Goal: Task Accomplishment & Management: Complete application form

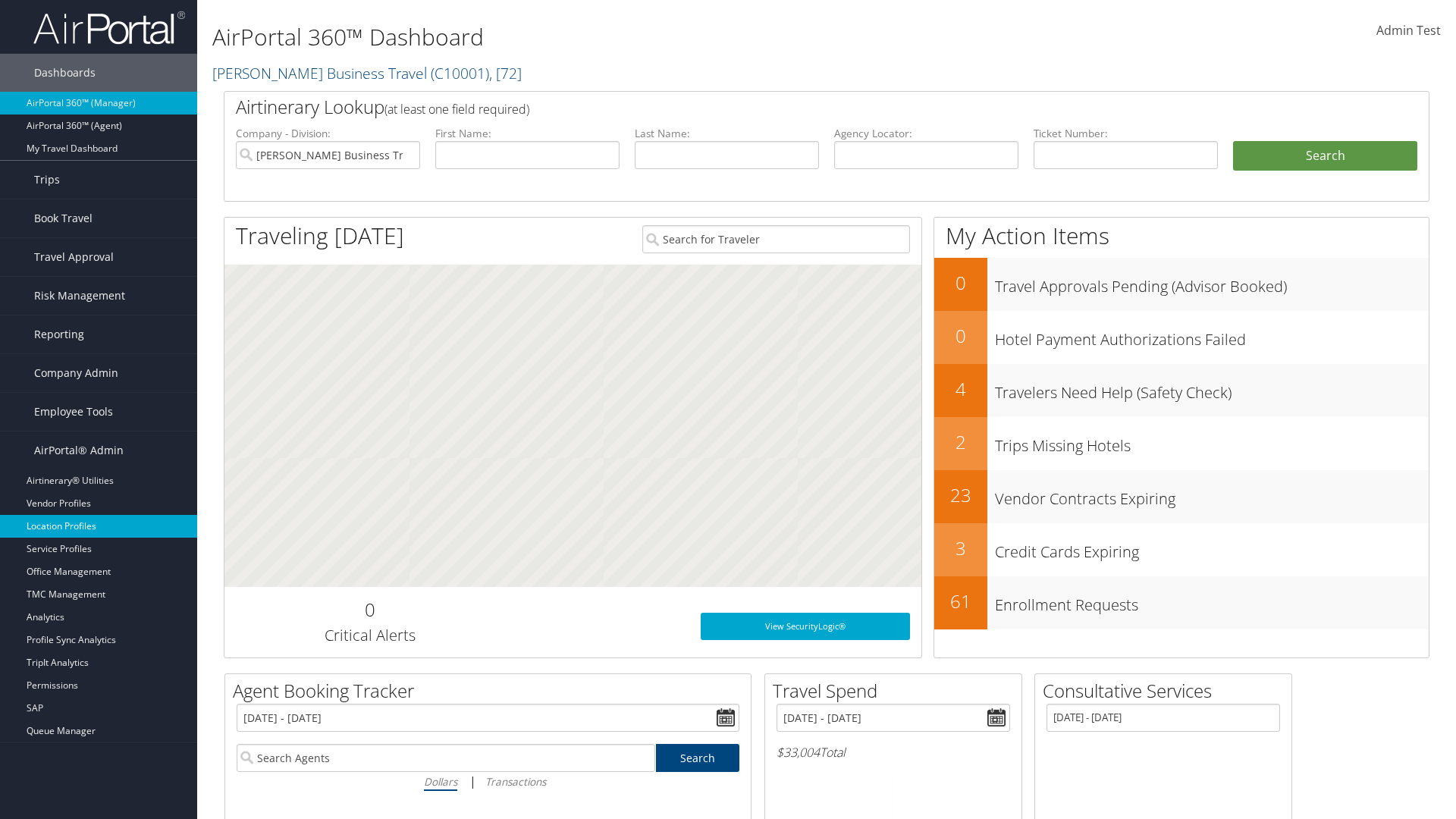
click at [99, 526] on link "Location Profiles" at bounding box center [98, 526] width 197 height 23
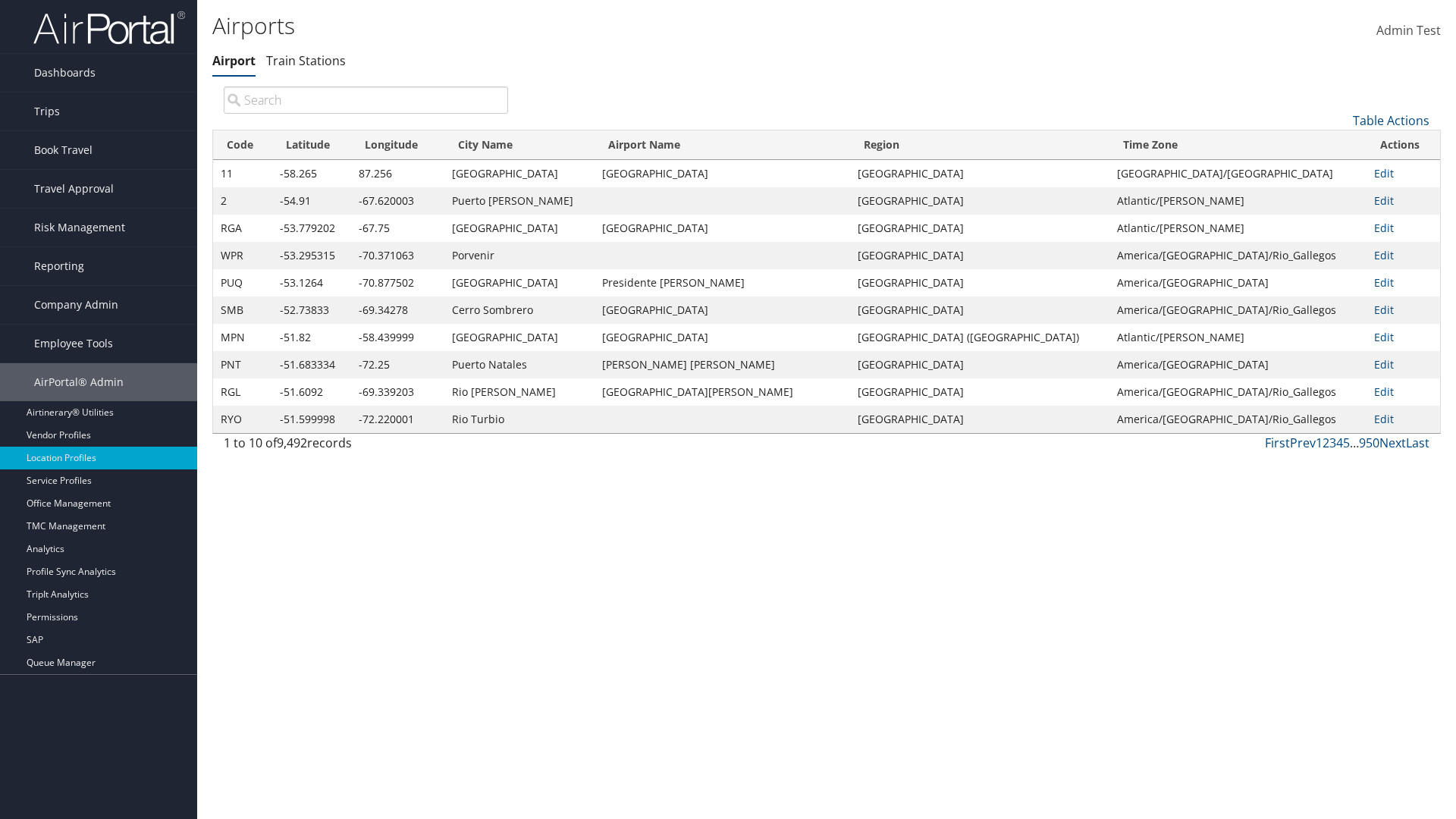
click at [1391, 120] on link "Table Actions" at bounding box center [1392, 120] width 77 height 17
click at [1340, 143] on link "New Record" at bounding box center [1340, 143] width 199 height 26
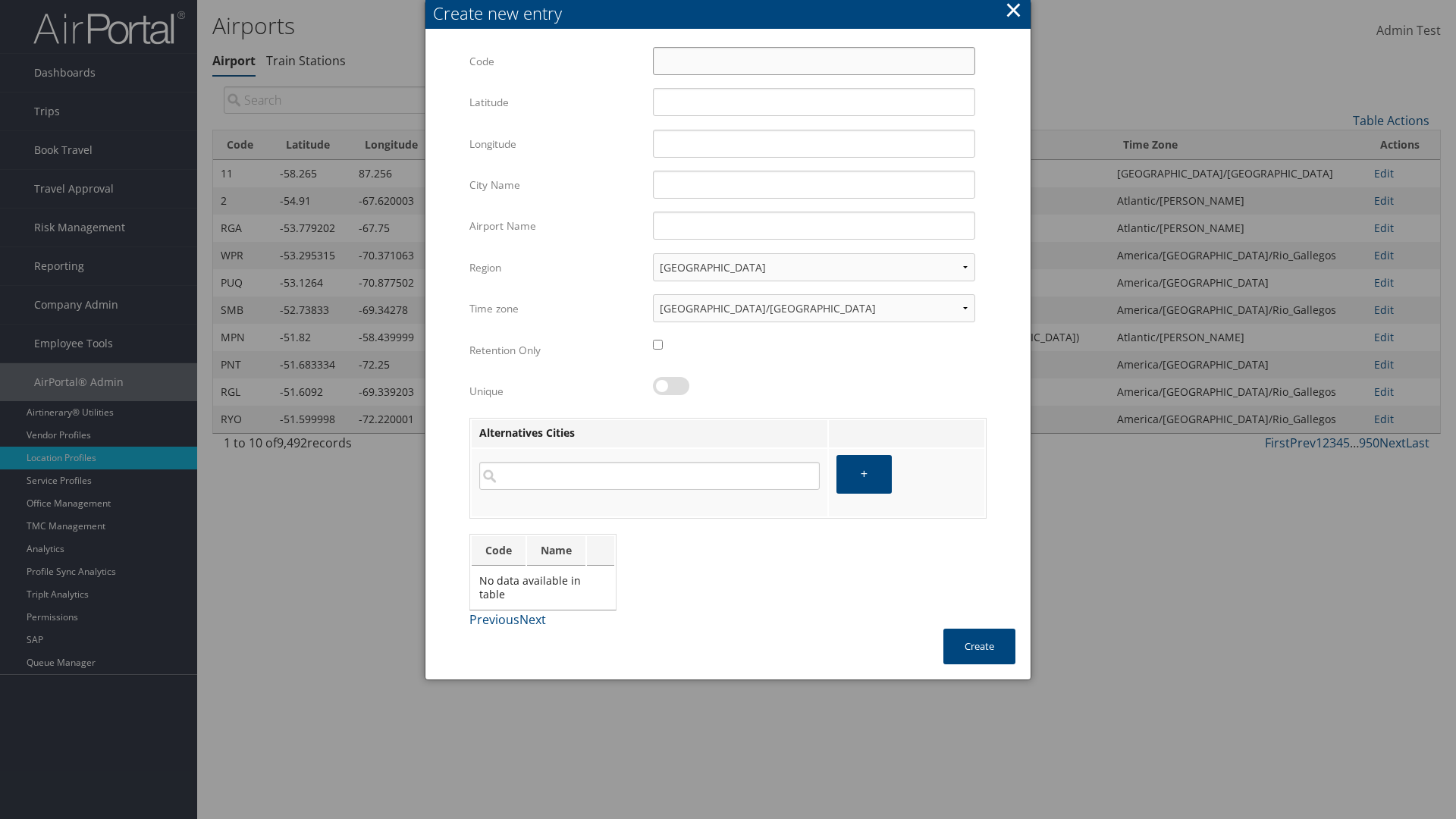
click at [814, 61] on input "Code" at bounding box center [814, 61] width 322 height 28
type input "%a"
click at [814, 101] on input "32.953182" at bounding box center [814, 102] width 322 height 28
type input "32.953182"
click at [814, 143] on input "12.016439" at bounding box center [814, 144] width 322 height 28
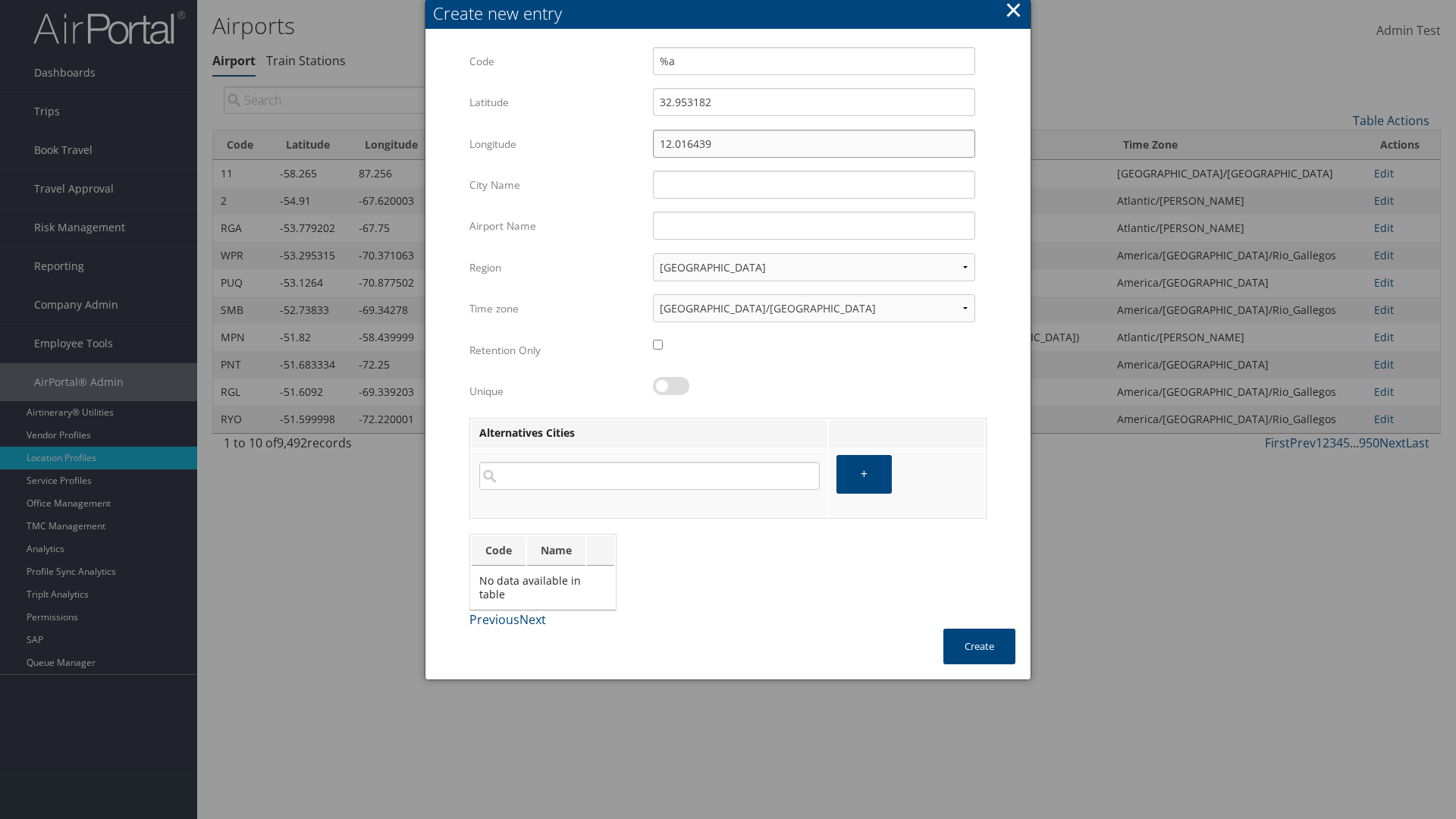
type input "12.016439"
click at [814, 184] on input "City Name" at bounding box center [814, 185] width 322 height 28
type input "Zwara"
type input "%a"
type input "Zwara"
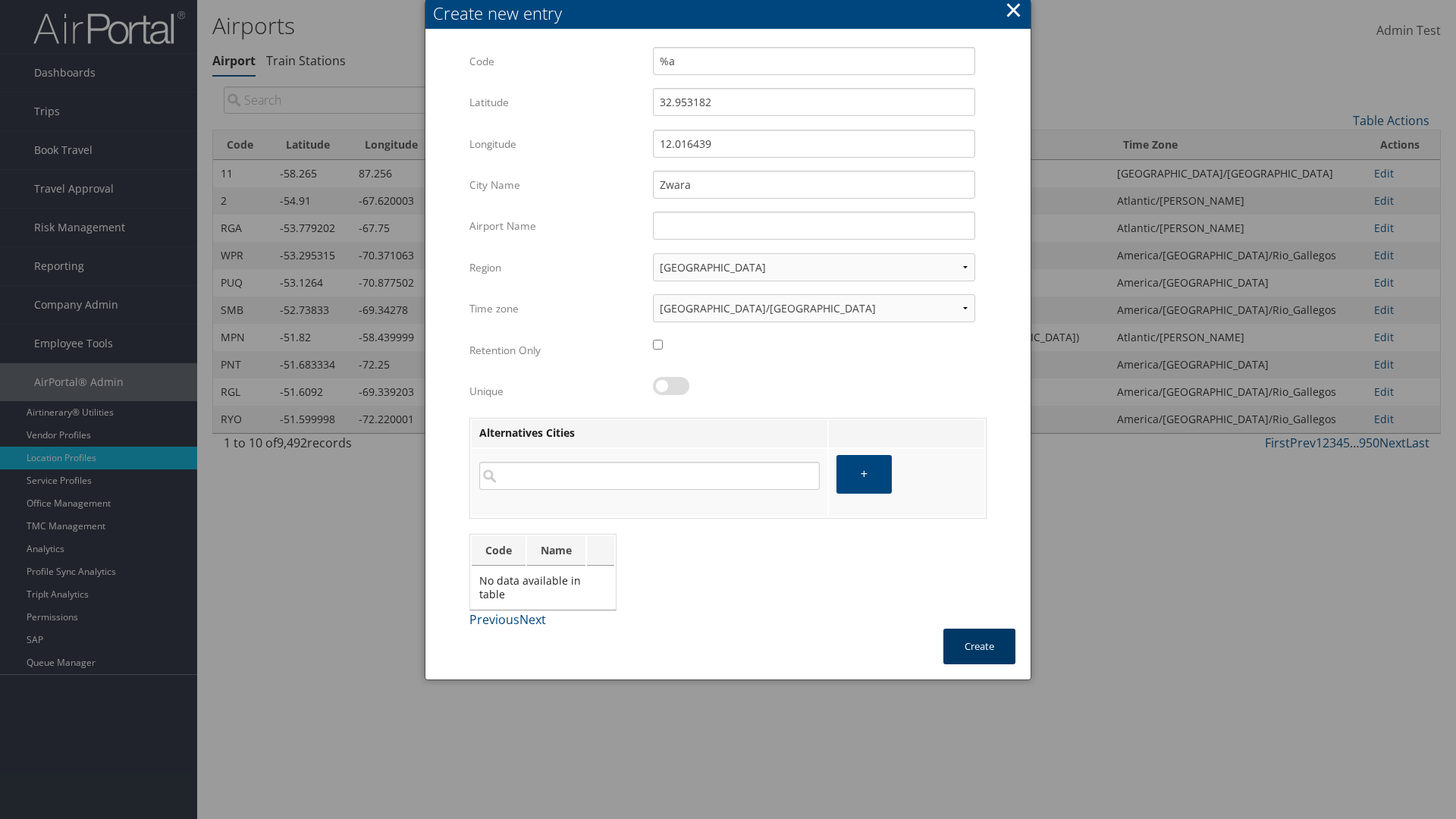
click at [980, 646] on button "Create" at bounding box center [980, 646] width 72 height 36
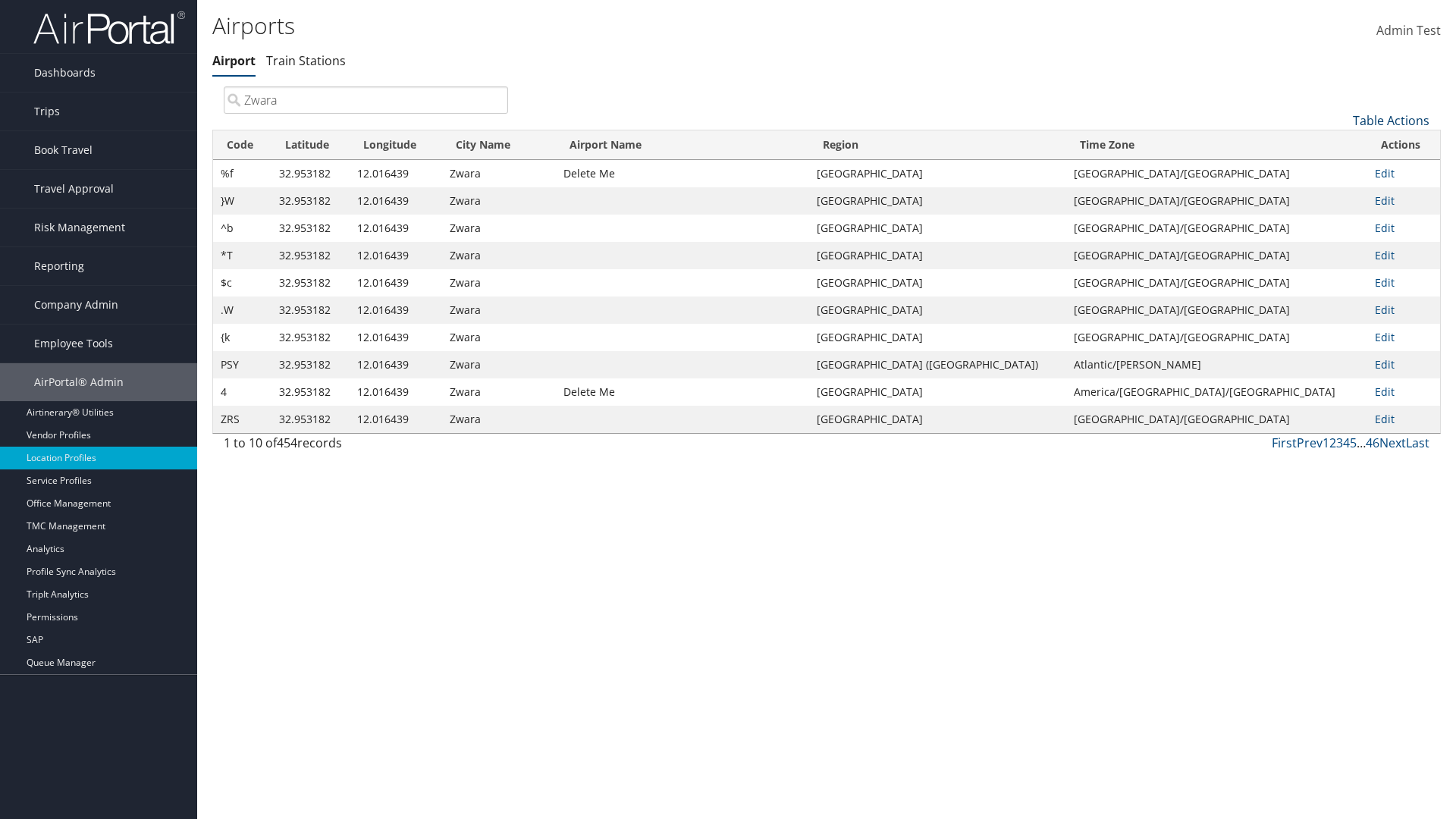
type input "Zwara"
click at [1391, 120] on link "Table Actions" at bounding box center [1392, 120] width 77 height 17
click at [1340, 169] on link "Download Report" at bounding box center [1340, 169] width 199 height 26
click at [1391, 120] on link "Table Actions" at bounding box center [1392, 120] width 77 height 17
click at [1340, 195] on link "Column Visibility" at bounding box center [1340, 195] width 199 height 26
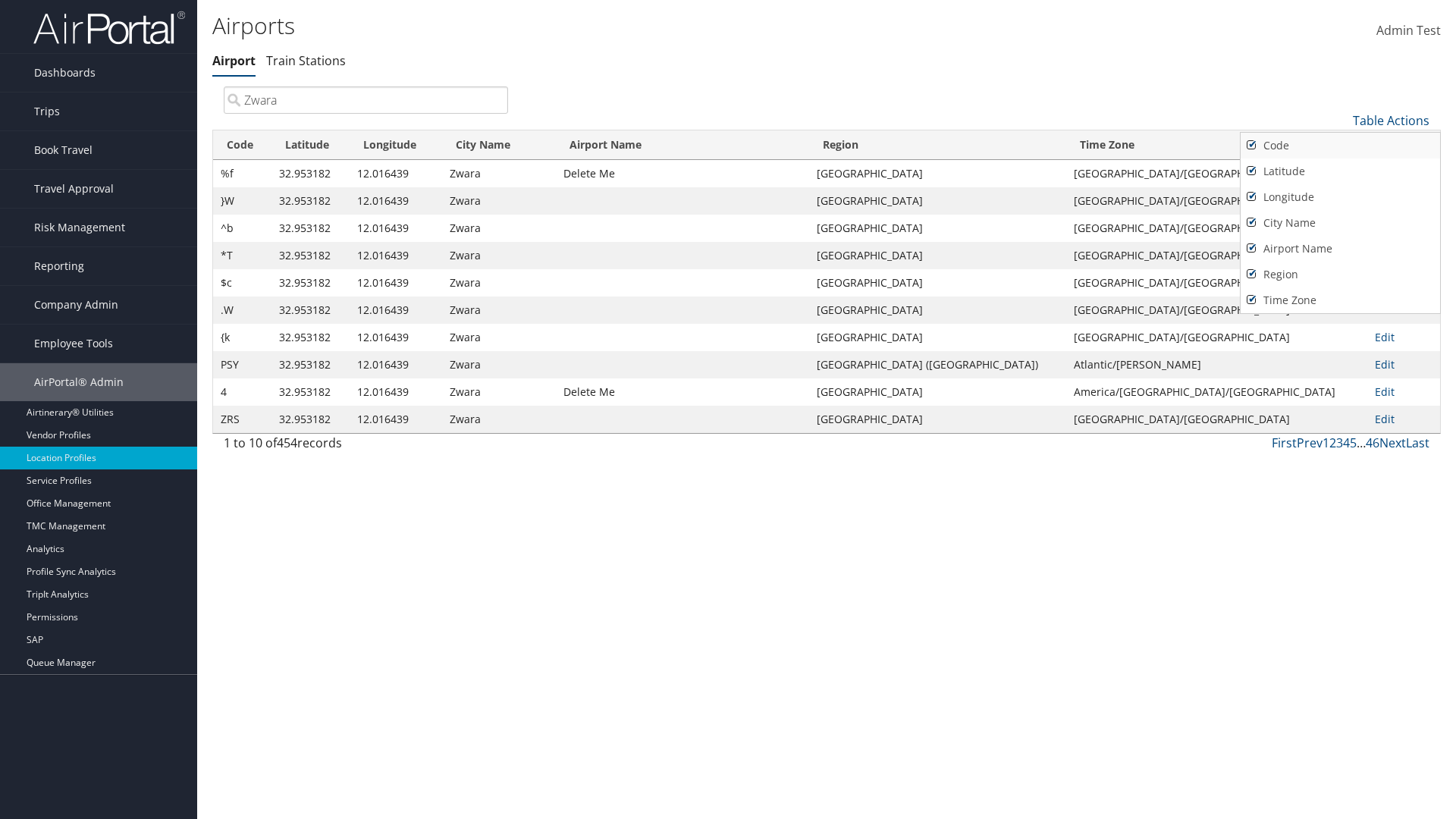
click at [1340, 145] on link "Code" at bounding box center [1340, 145] width 199 height 26
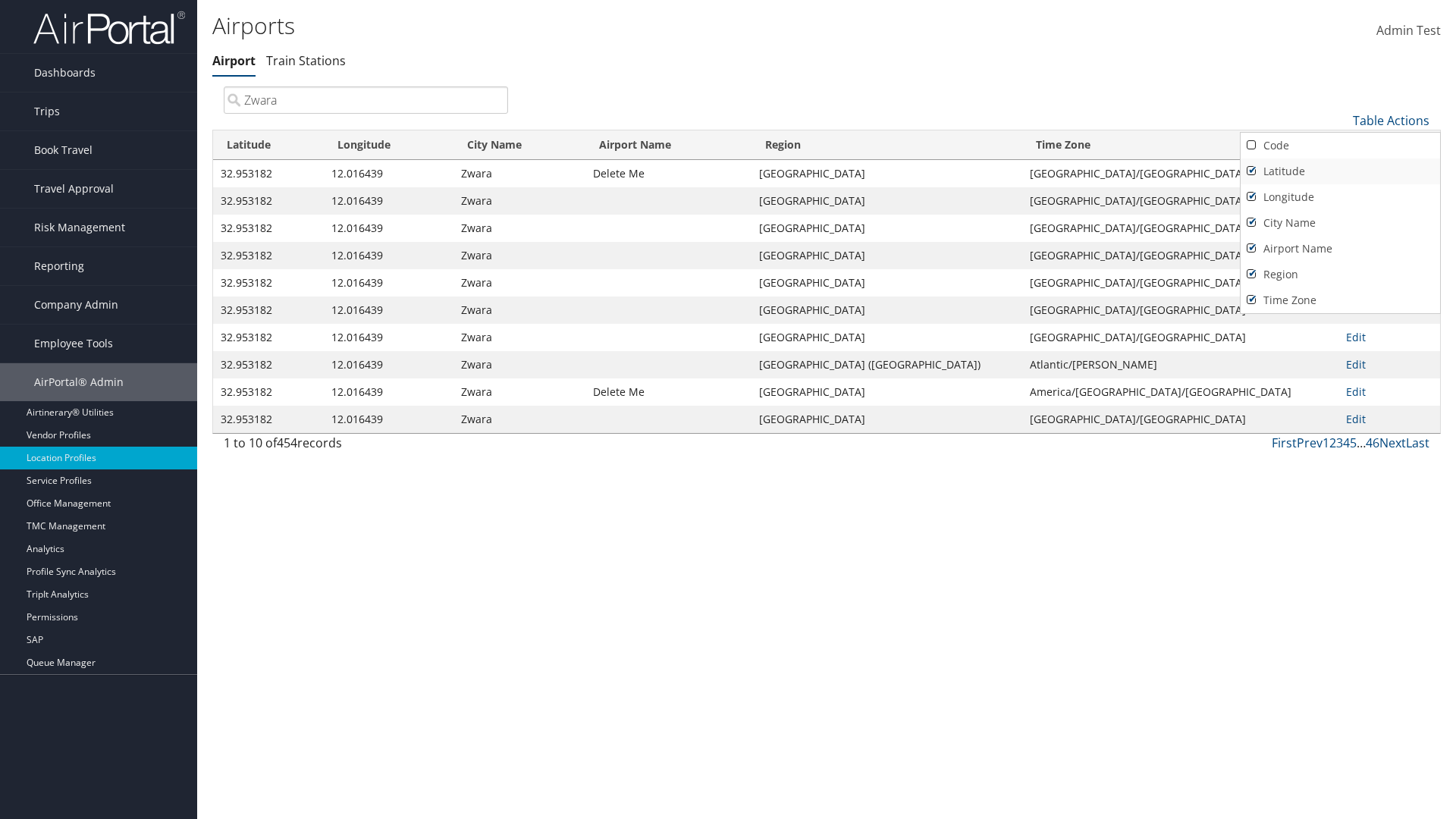
click at [1340, 171] on link "Latitude" at bounding box center [1340, 171] width 199 height 26
click at [1340, 197] on link "Longitude" at bounding box center [1340, 197] width 199 height 26
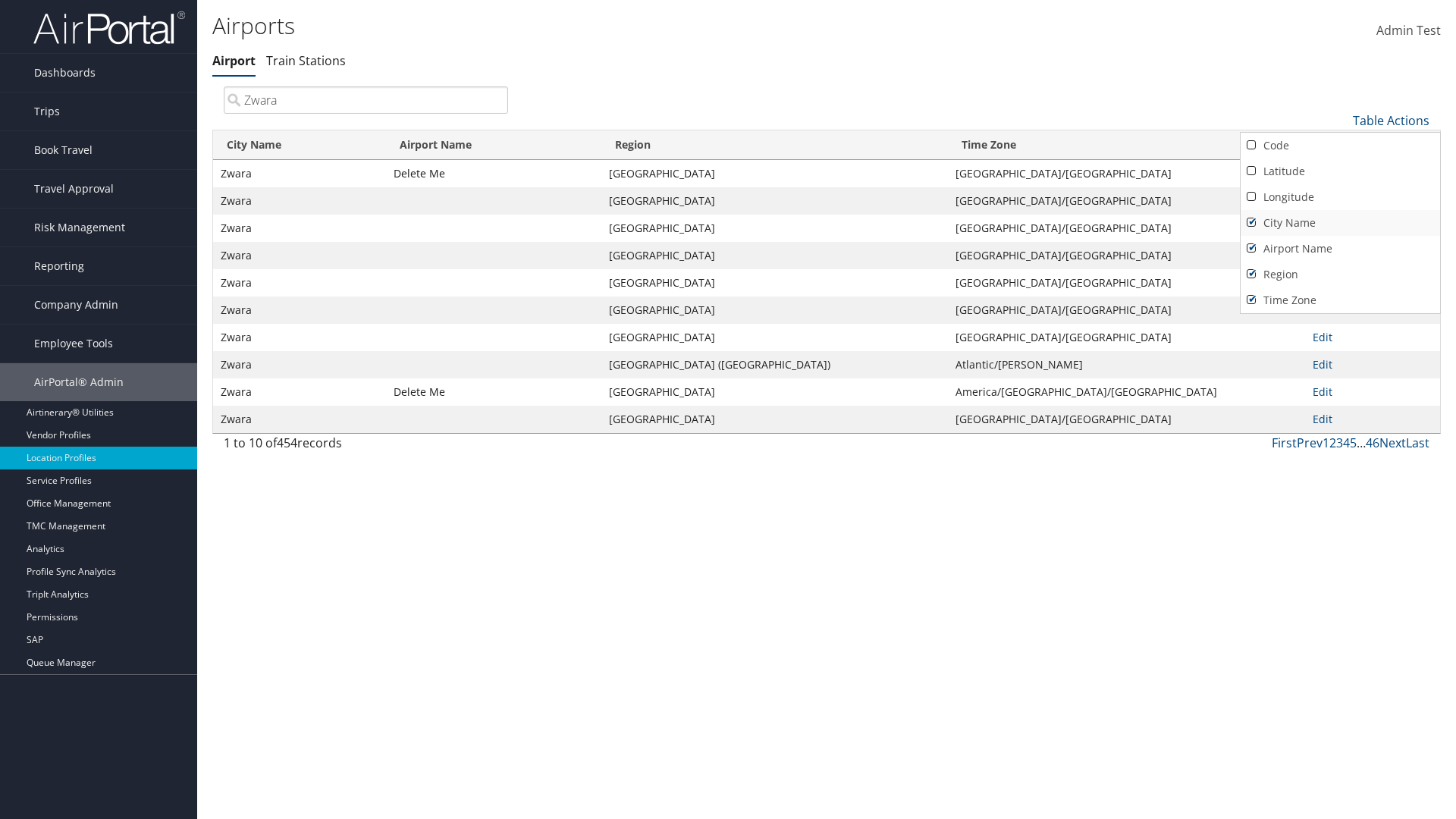
click at [1340, 223] on link "City Name" at bounding box center [1340, 223] width 199 height 26
click at [1340, 248] on link "Airport Name" at bounding box center [1340, 248] width 199 height 26
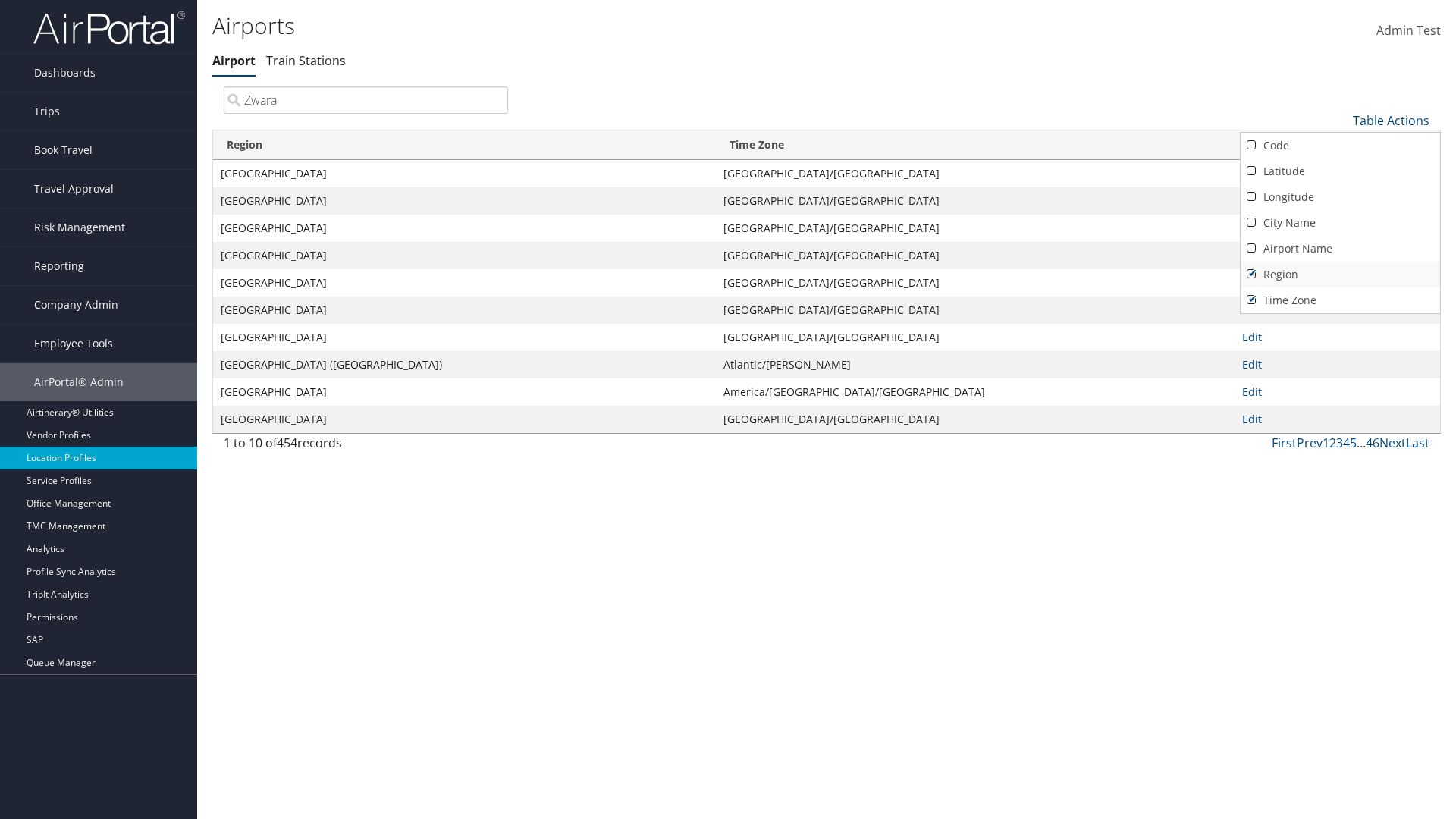
click at [1340, 273] on link "Region" at bounding box center [1340, 274] width 199 height 26
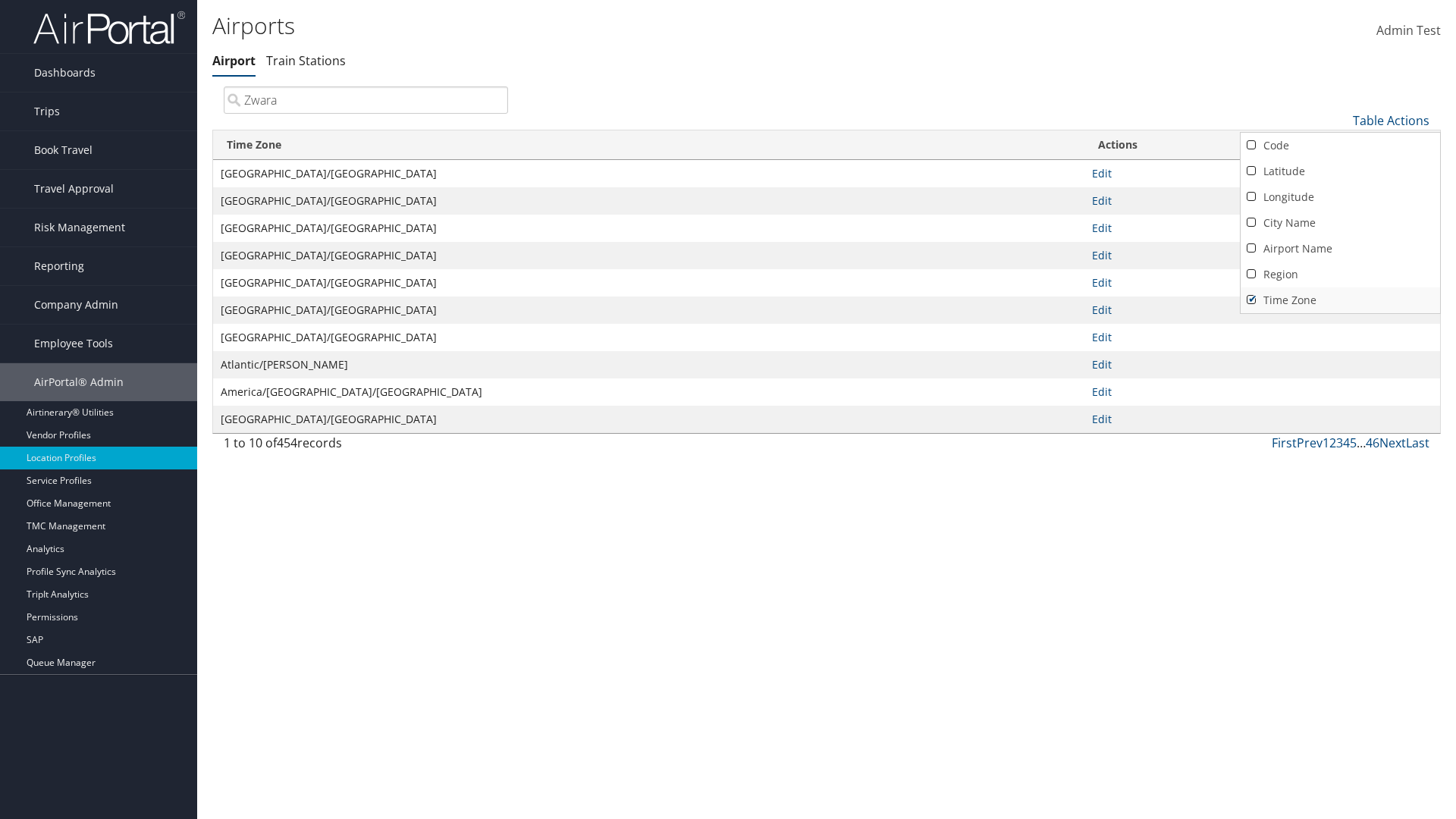
click at [1340, 299] on link "Time Zone" at bounding box center [1340, 300] width 199 height 26
click at [728, 410] on div at bounding box center [728, 410] width 1456 height 819
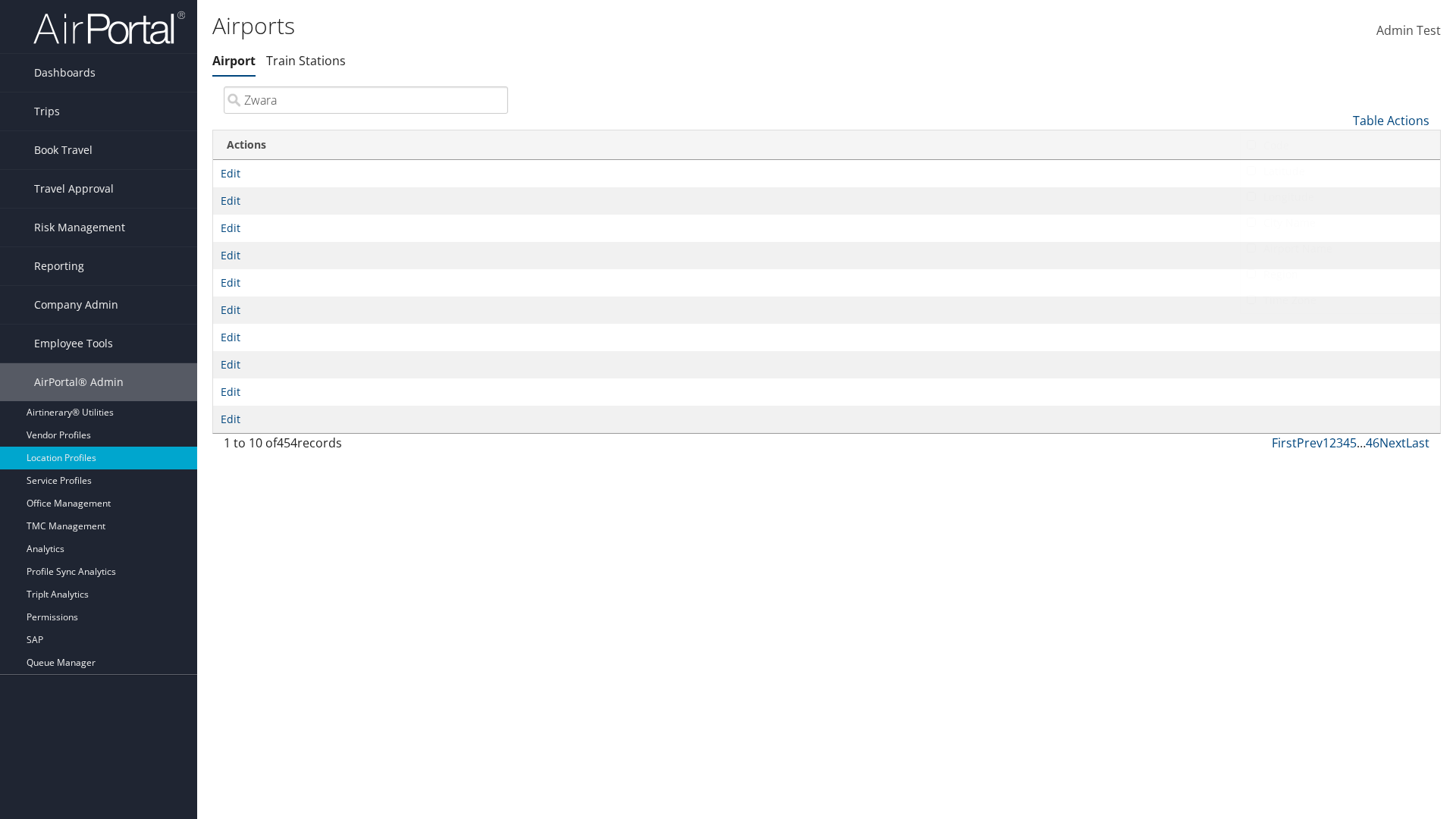
scroll to position [18, 0]
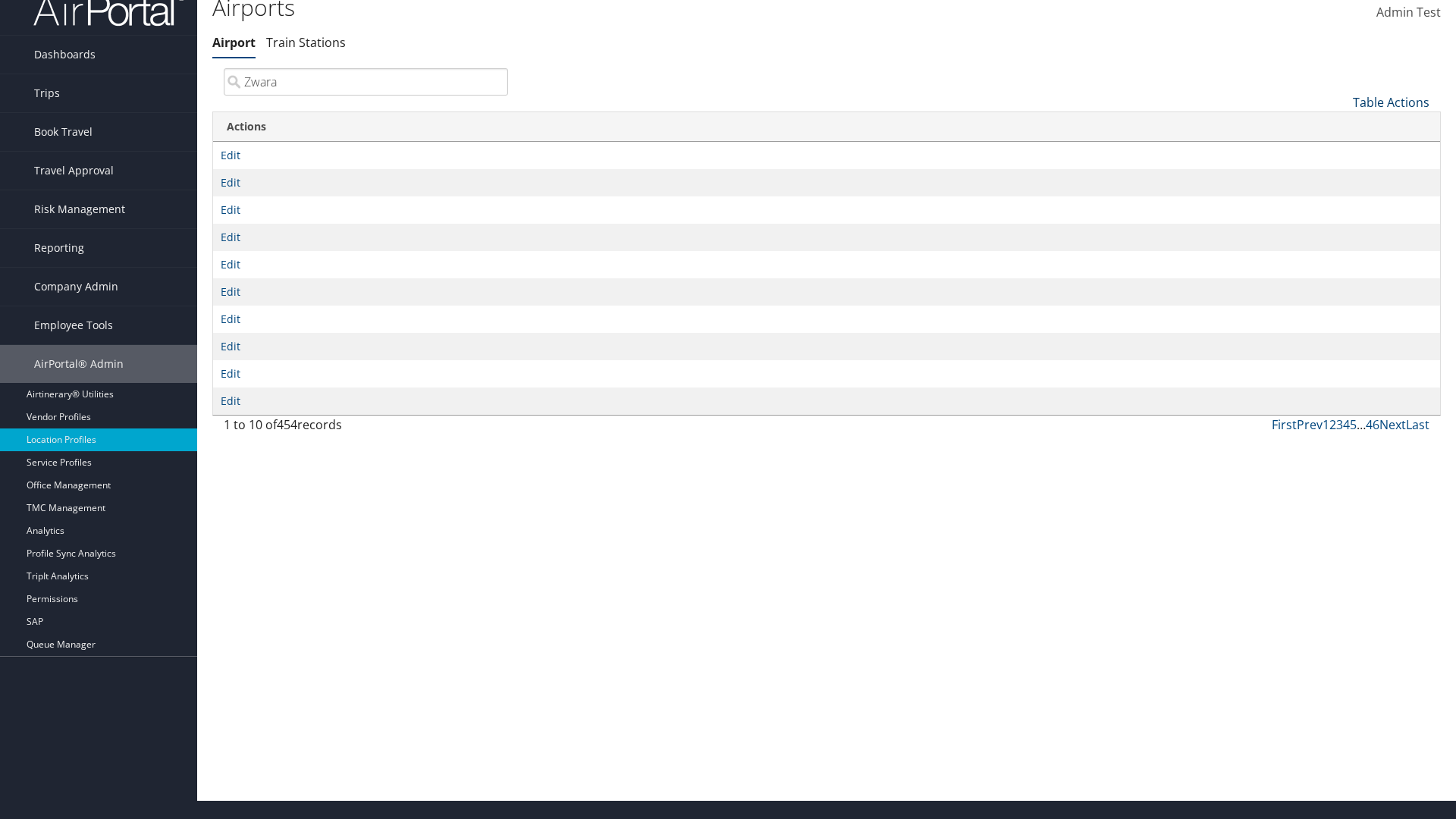
click at [1391, 101] on link "Table Actions" at bounding box center [1392, 102] width 77 height 17
click at [1340, 176] on link "Column Visibility" at bounding box center [1340, 177] width 199 height 26
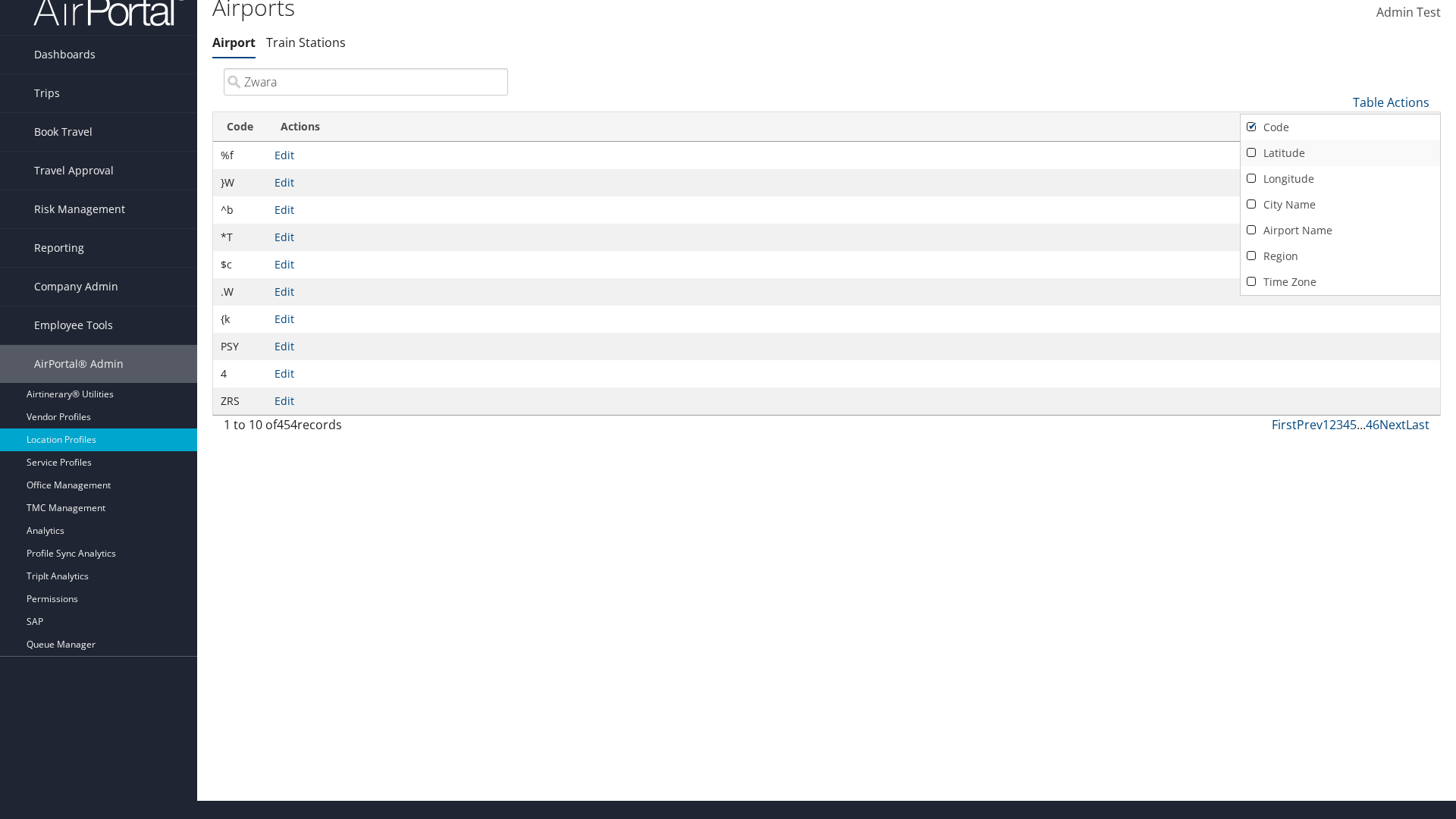
click at [1340, 152] on link "Latitude" at bounding box center [1340, 153] width 199 height 26
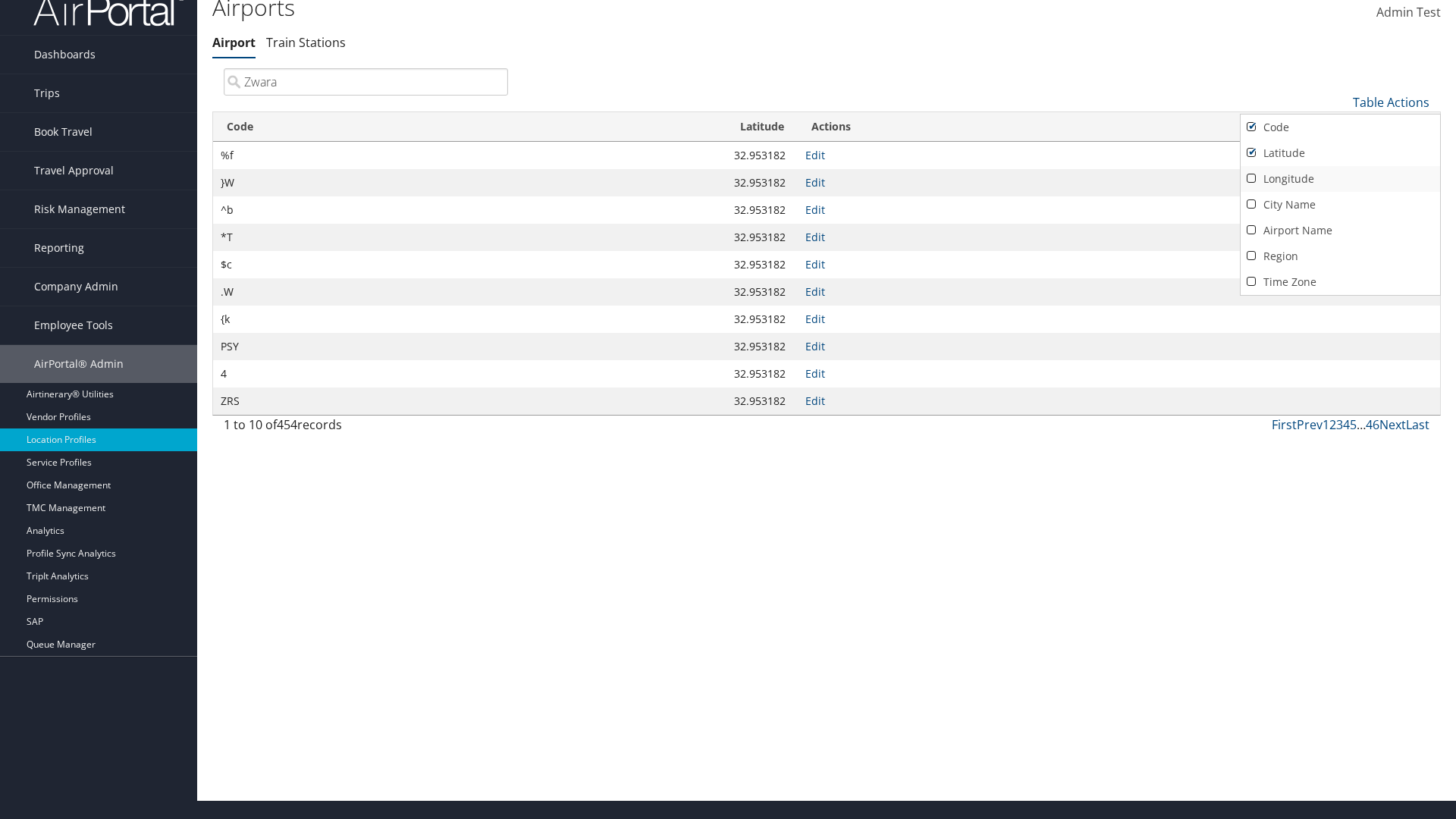
click at [1340, 178] on link "Longitude" at bounding box center [1340, 179] width 199 height 26
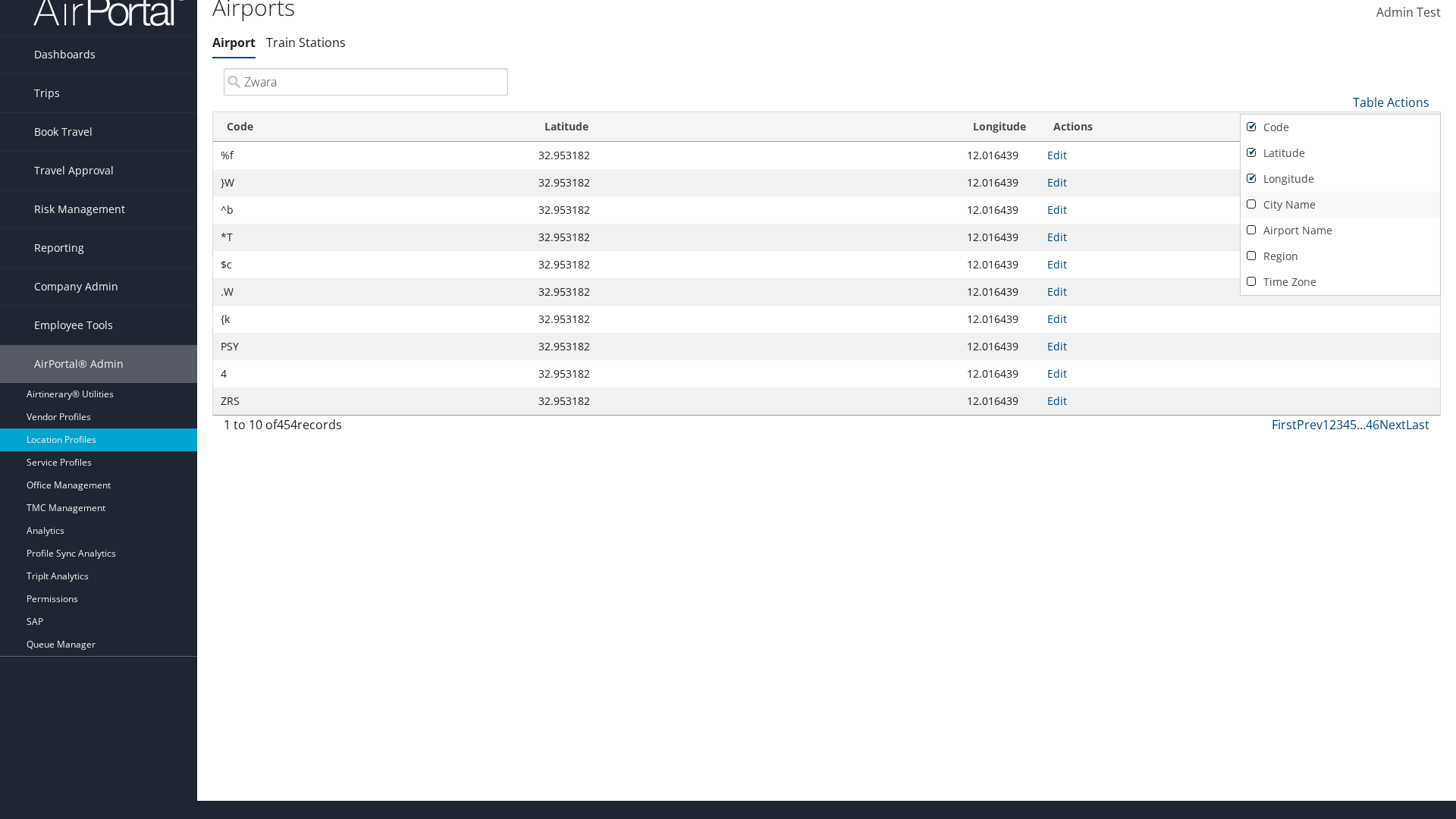
click at [1340, 204] on link "City Name" at bounding box center [1340, 204] width 199 height 26
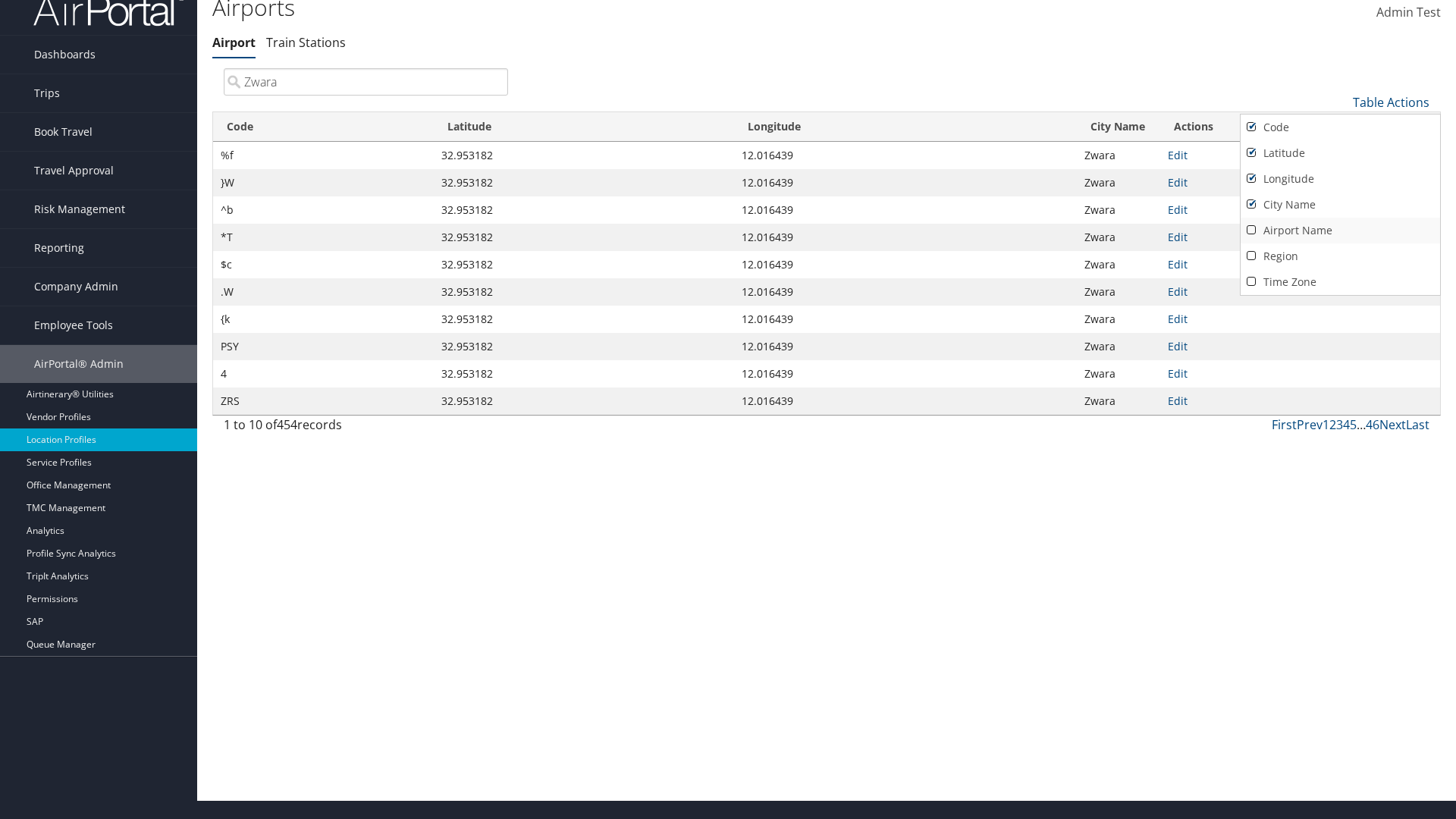
click at [1340, 230] on link "Airport Name" at bounding box center [1340, 230] width 199 height 26
